Goal: Contribute content: Add original content to the website for others to see

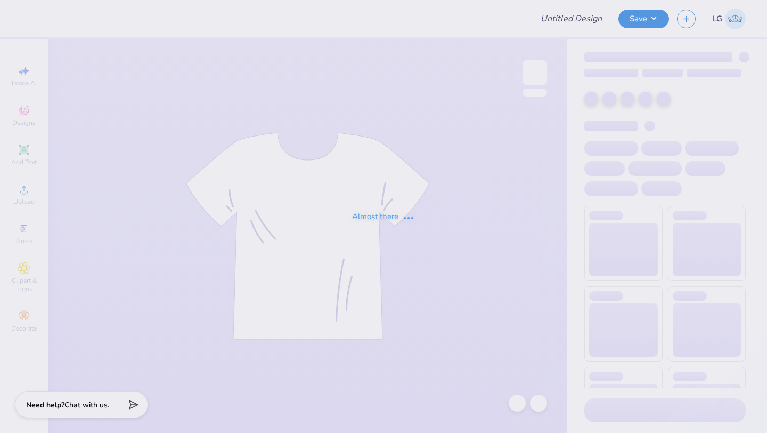
type input "Fall Rush"
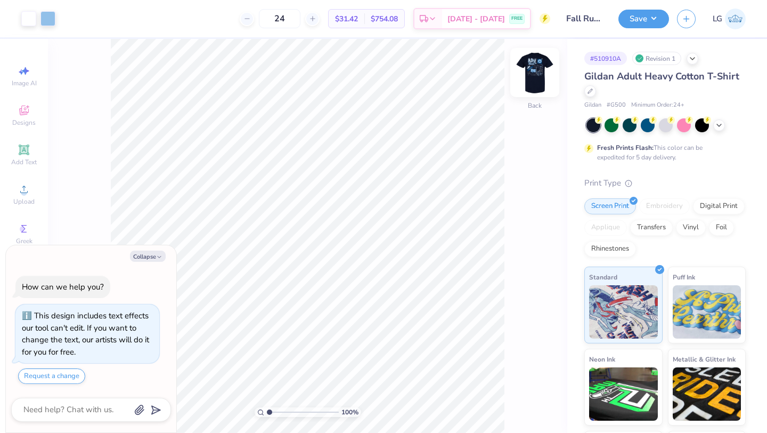
click at [533, 74] on img at bounding box center [535, 72] width 43 height 43
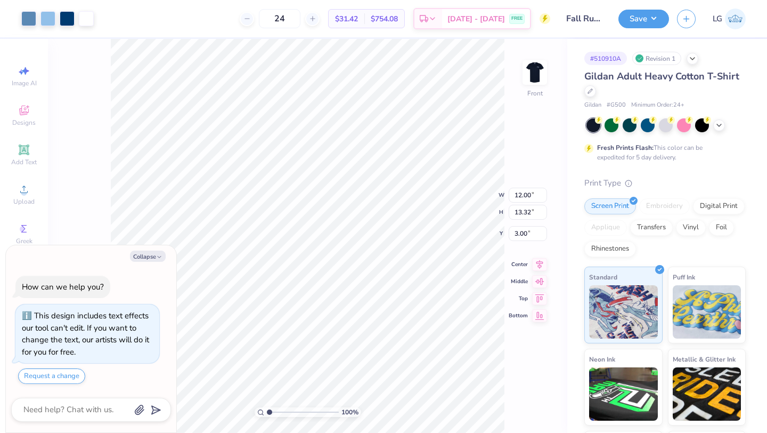
type textarea "x"
type input "5.47"
type textarea "x"
type input "5.35"
type textarea "x"
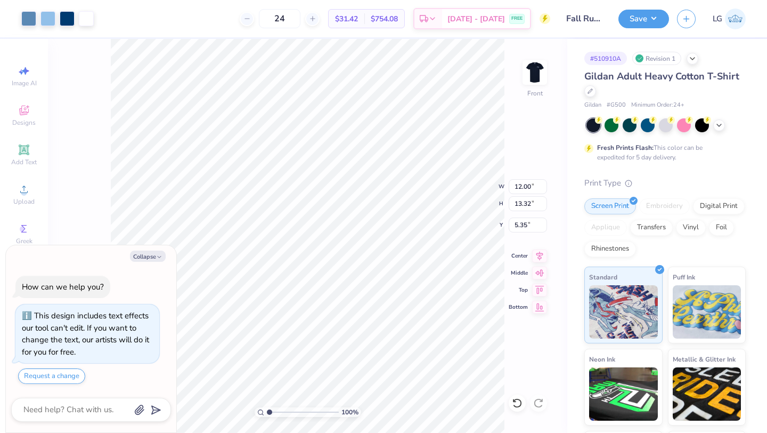
type input "4.97"
type textarea "x"
type input "4.98"
type textarea "x"
type input "4.61"
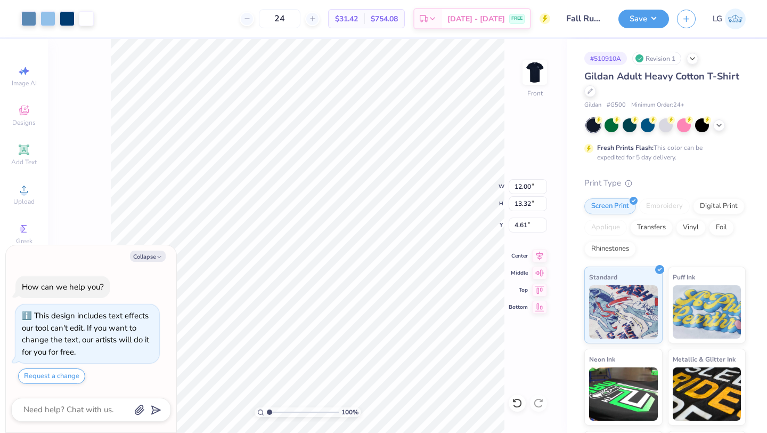
type textarea "x"
type input "4.85"
click at [629, 21] on button "Save" at bounding box center [644, 17] width 51 height 19
type textarea "x"
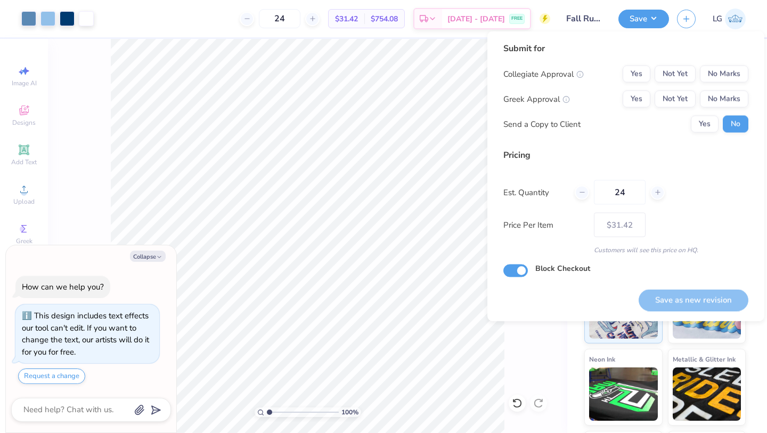
click at [724, 64] on div "Submit for Collegiate Approval Yes Not Yet No Marks Greek Approval Yes Not Yet …" at bounding box center [626, 91] width 245 height 99
click at [725, 69] on button "No Marks" at bounding box center [724, 74] width 48 height 17
click at [726, 99] on button "No Marks" at bounding box center [724, 99] width 48 height 17
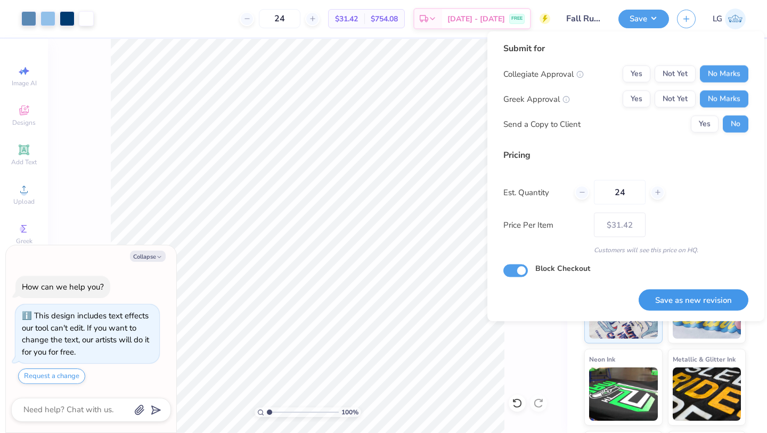
click at [697, 303] on button "Save as new revision" at bounding box center [694, 300] width 110 height 22
type input "$31.42"
type textarea "x"
type input "– –"
